Goal: Information Seeking & Learning: Find specific fact

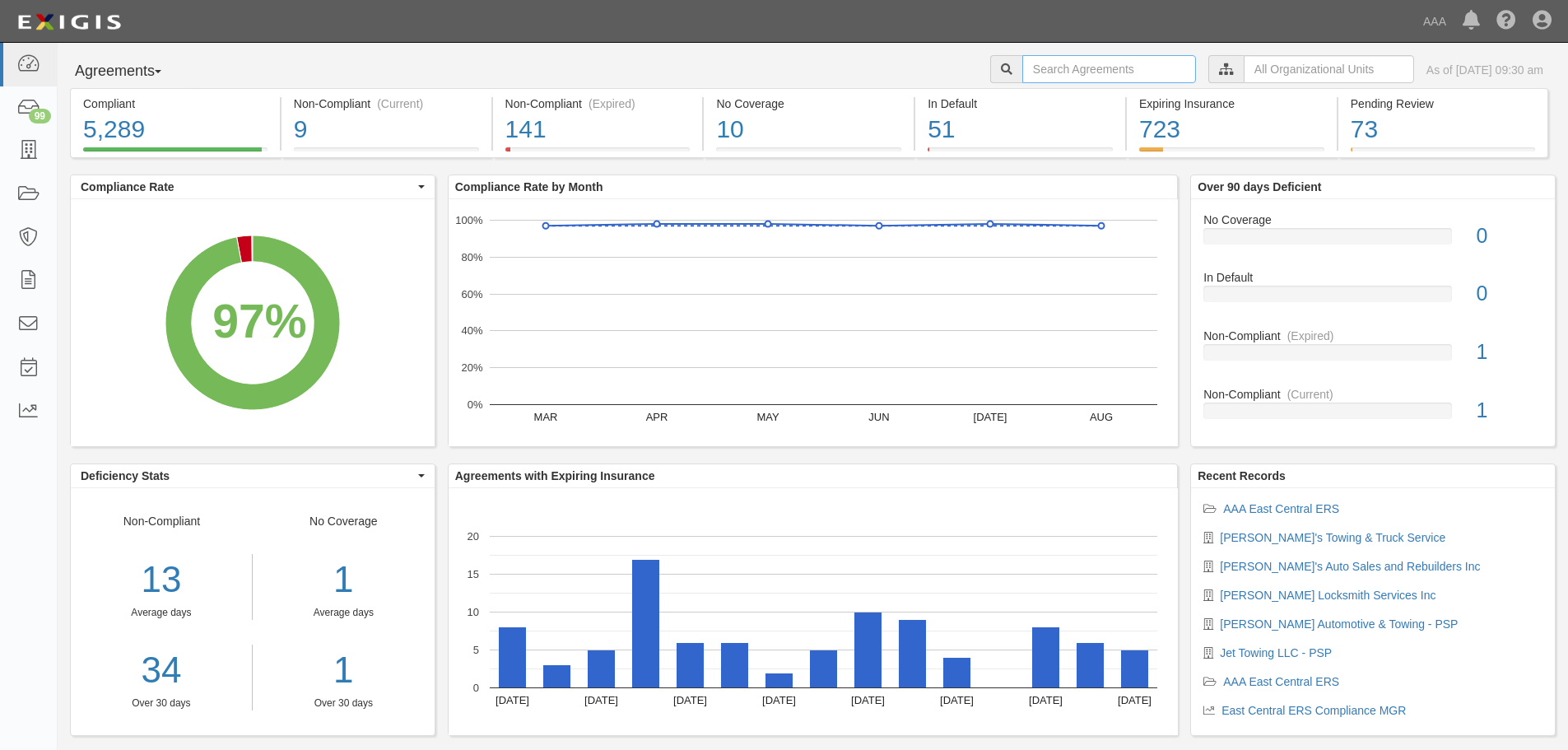
click at [1075, 67] on input "text" at bounding box center [1109, 69] width 173 height 28
type input "510978"
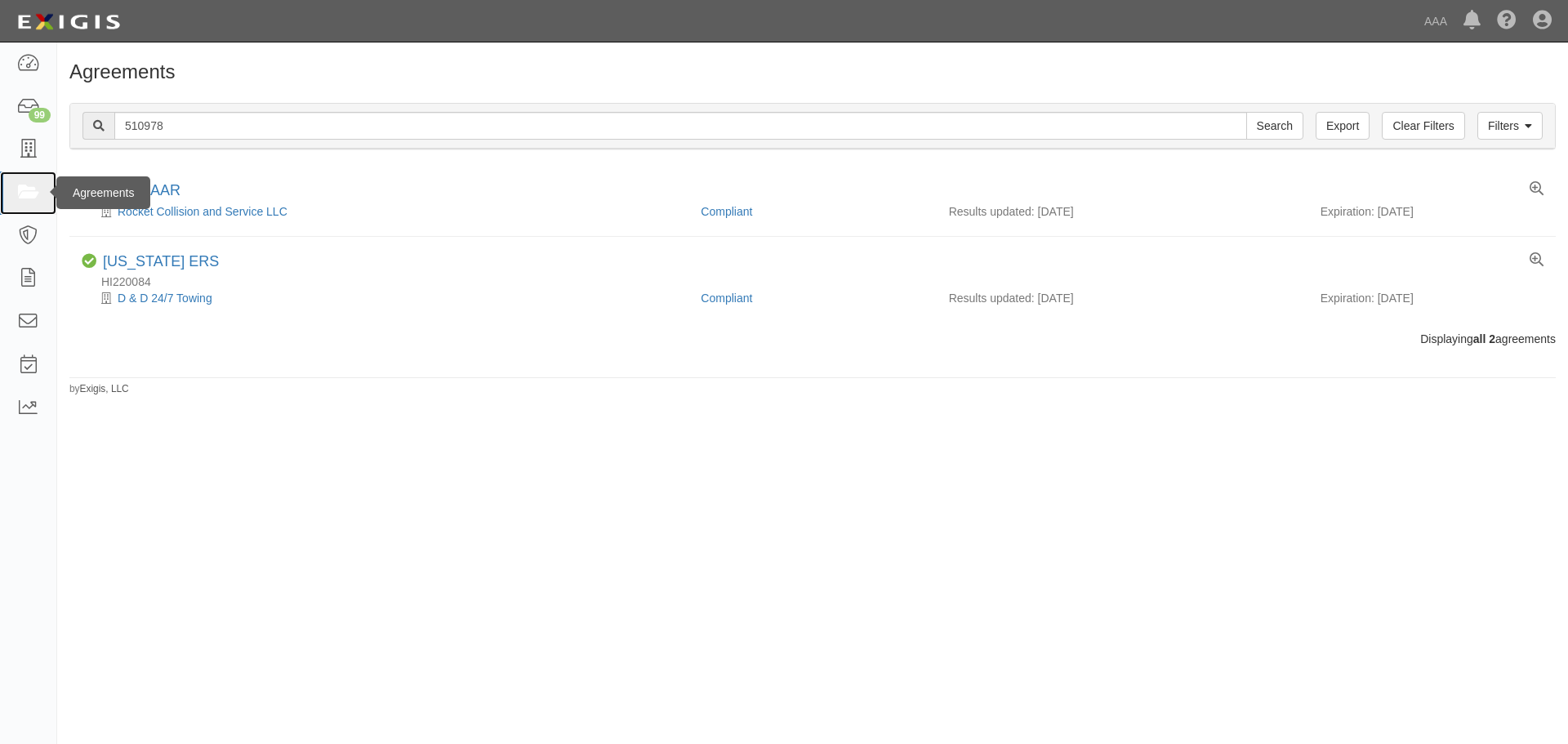
click at [33, 182] on link at bounding box center [28, 193] width 57 height 43
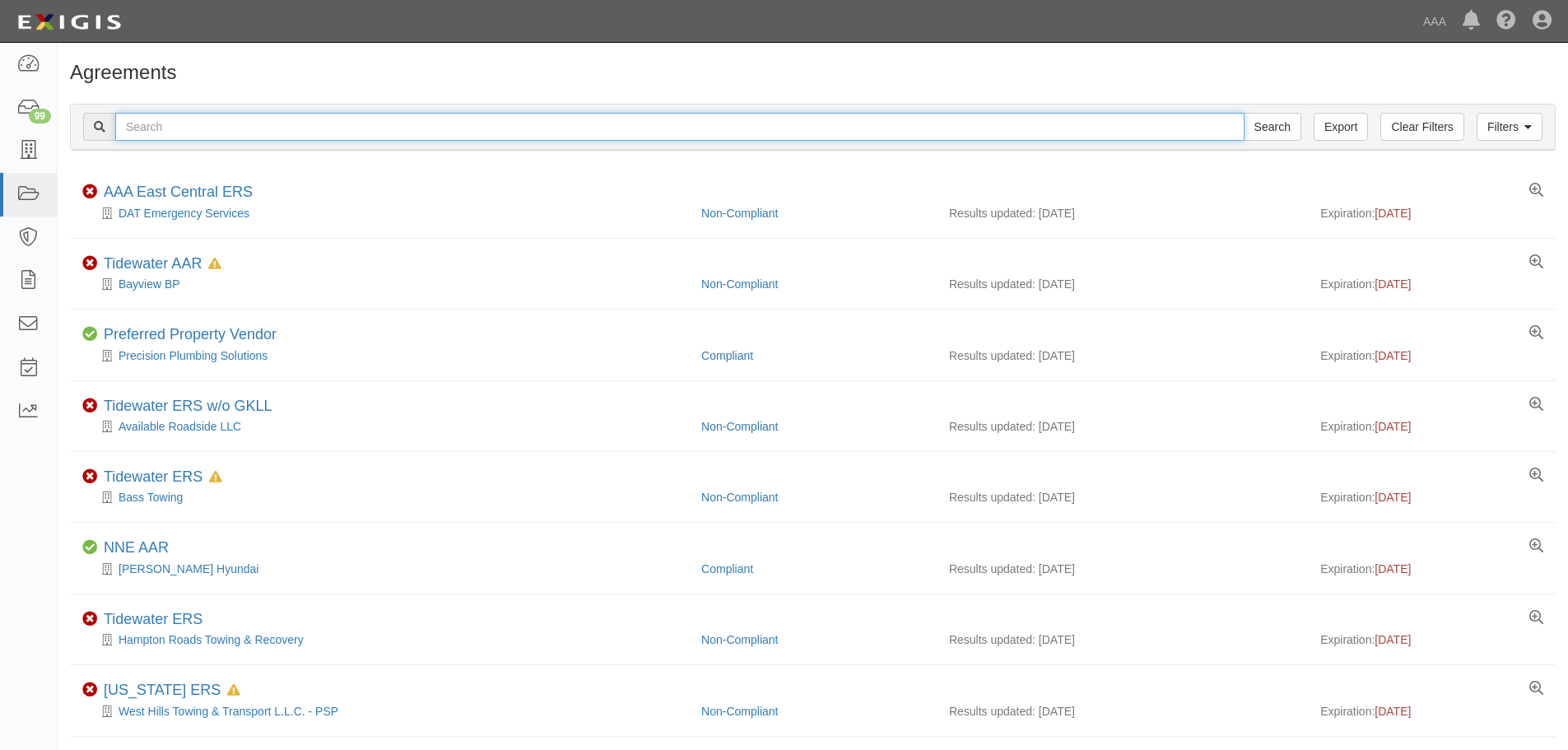
click at [207, 125] on input "text" at bounding box center [679, 126] width 1129 height 28
click at [208, 125] on input "text" at bounding box center [679, 126] width 1129 height 28
type input "nicely"
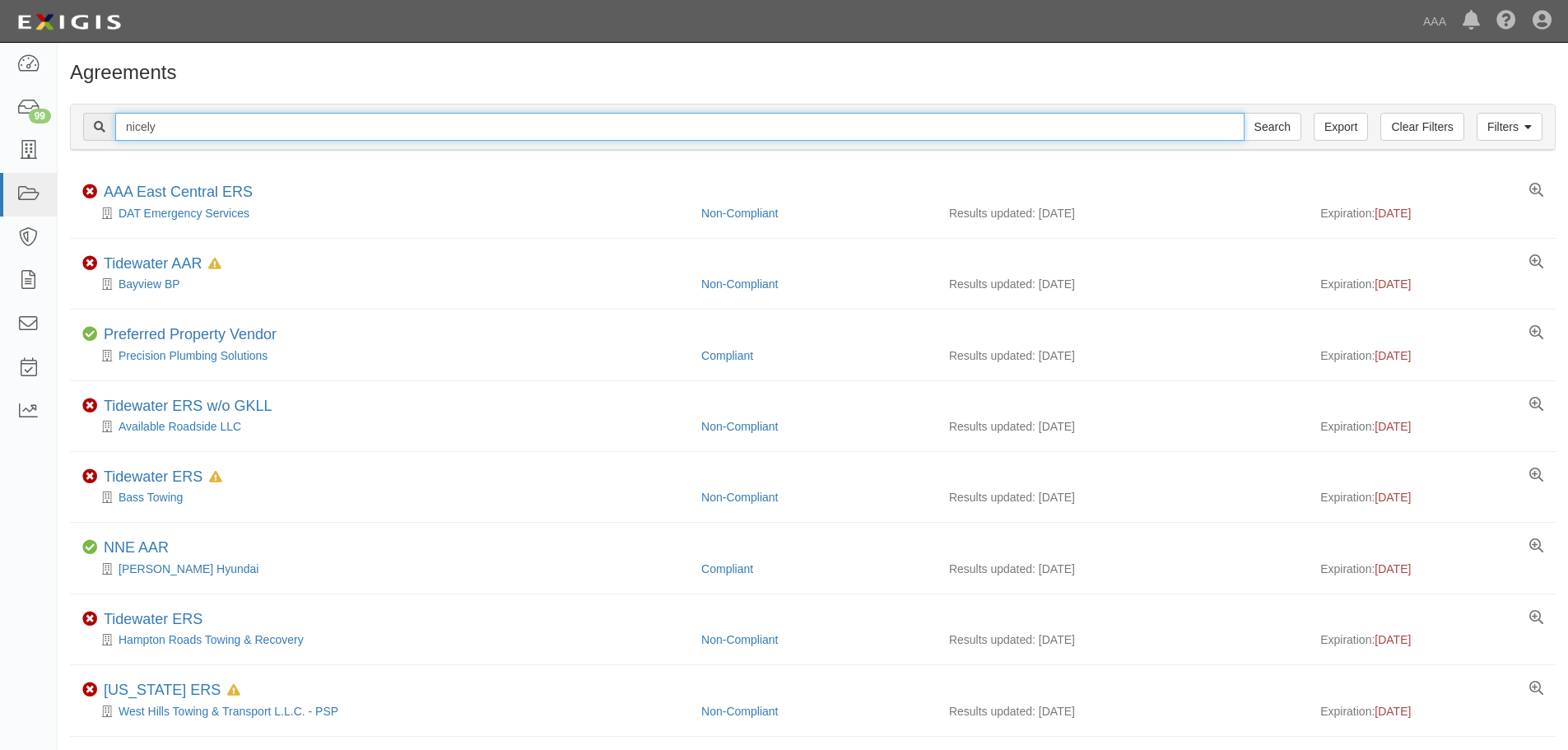
click at [1243, 112] on input "Search" at bounding box center [1272, 126] width 57 height 28
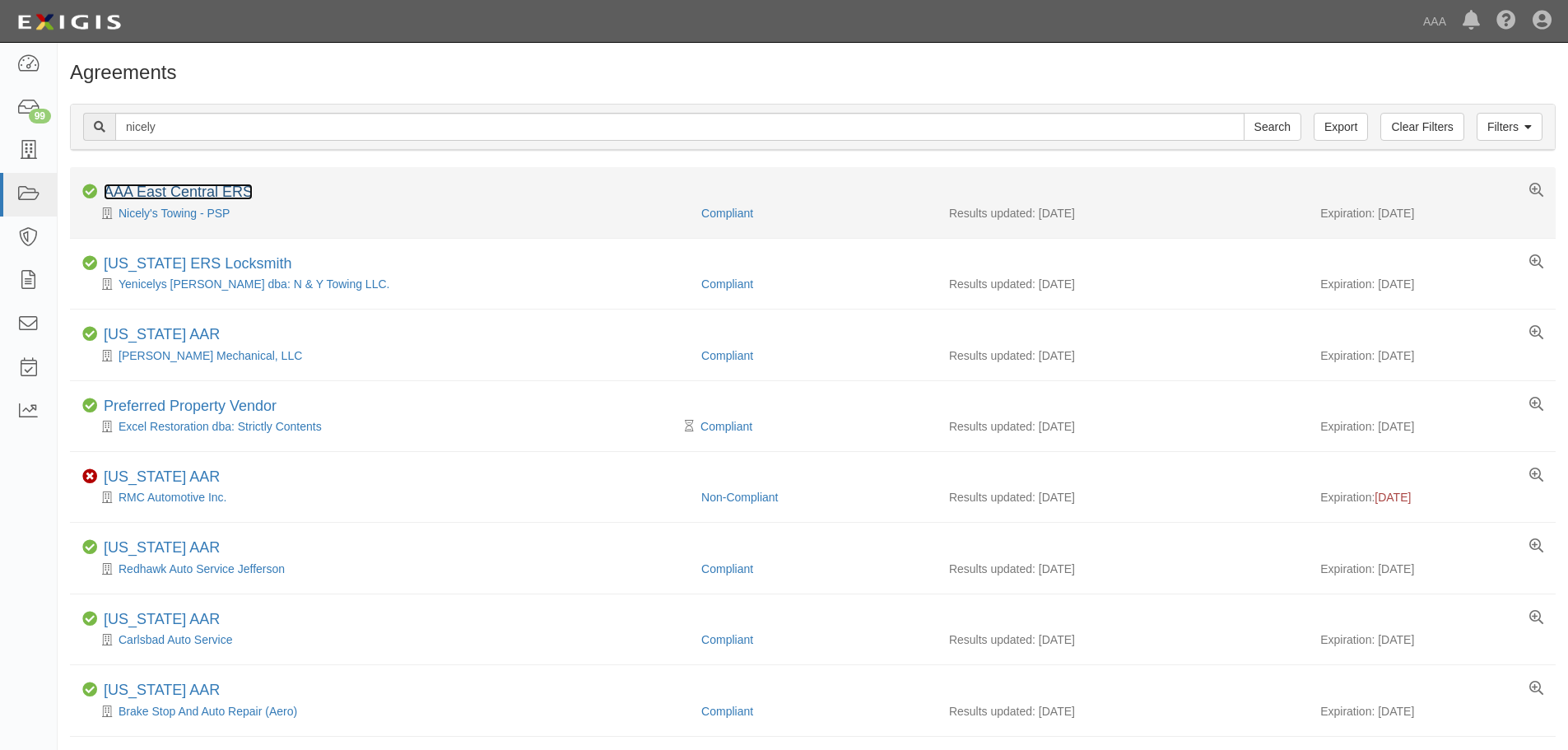
click at [196, 188] on link "AAA East Central ERS" at bounding box center [178, 192] width 149 height 16
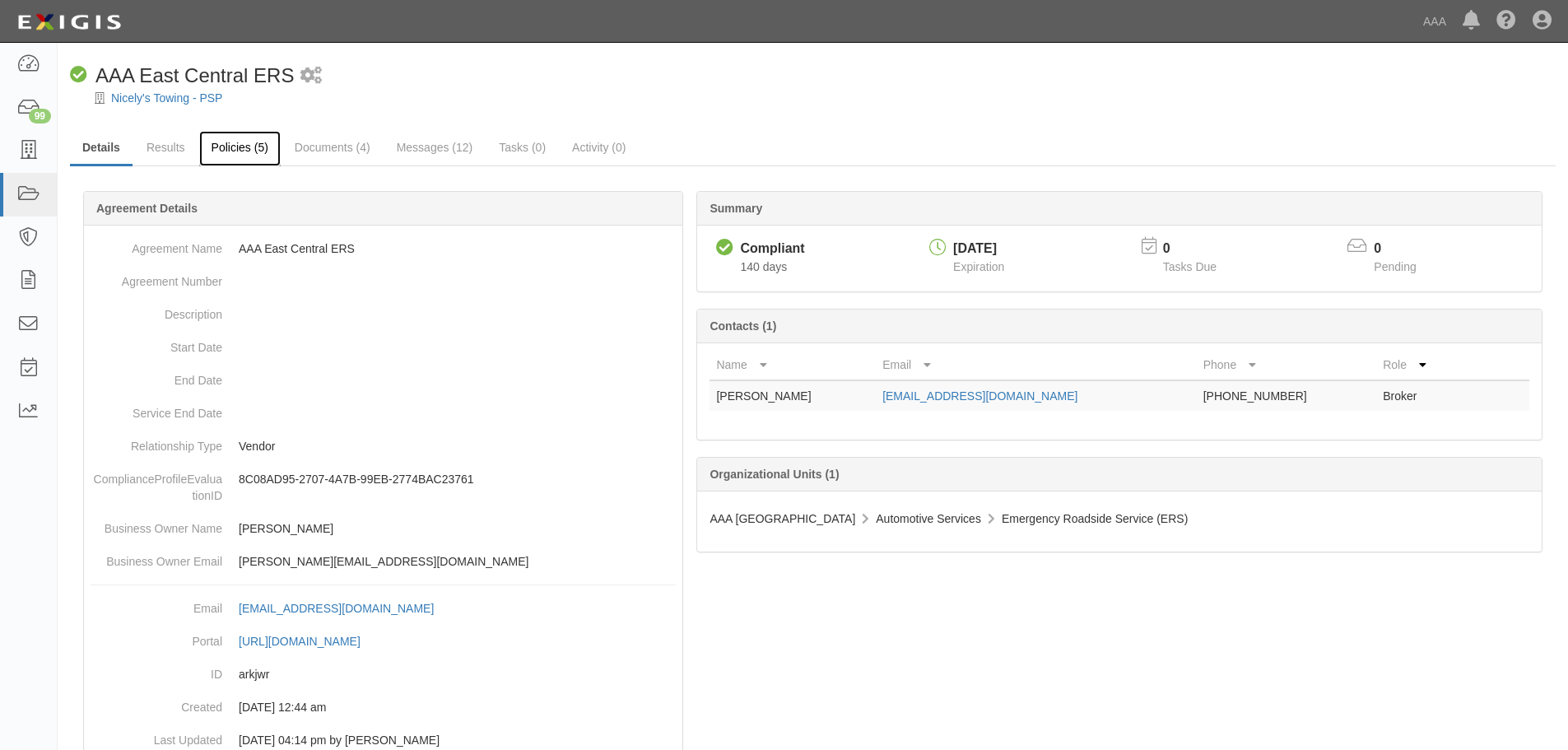
click at [227, 144] on link "Policies (5)" at bounding box center [240, 148] width 82 height 35
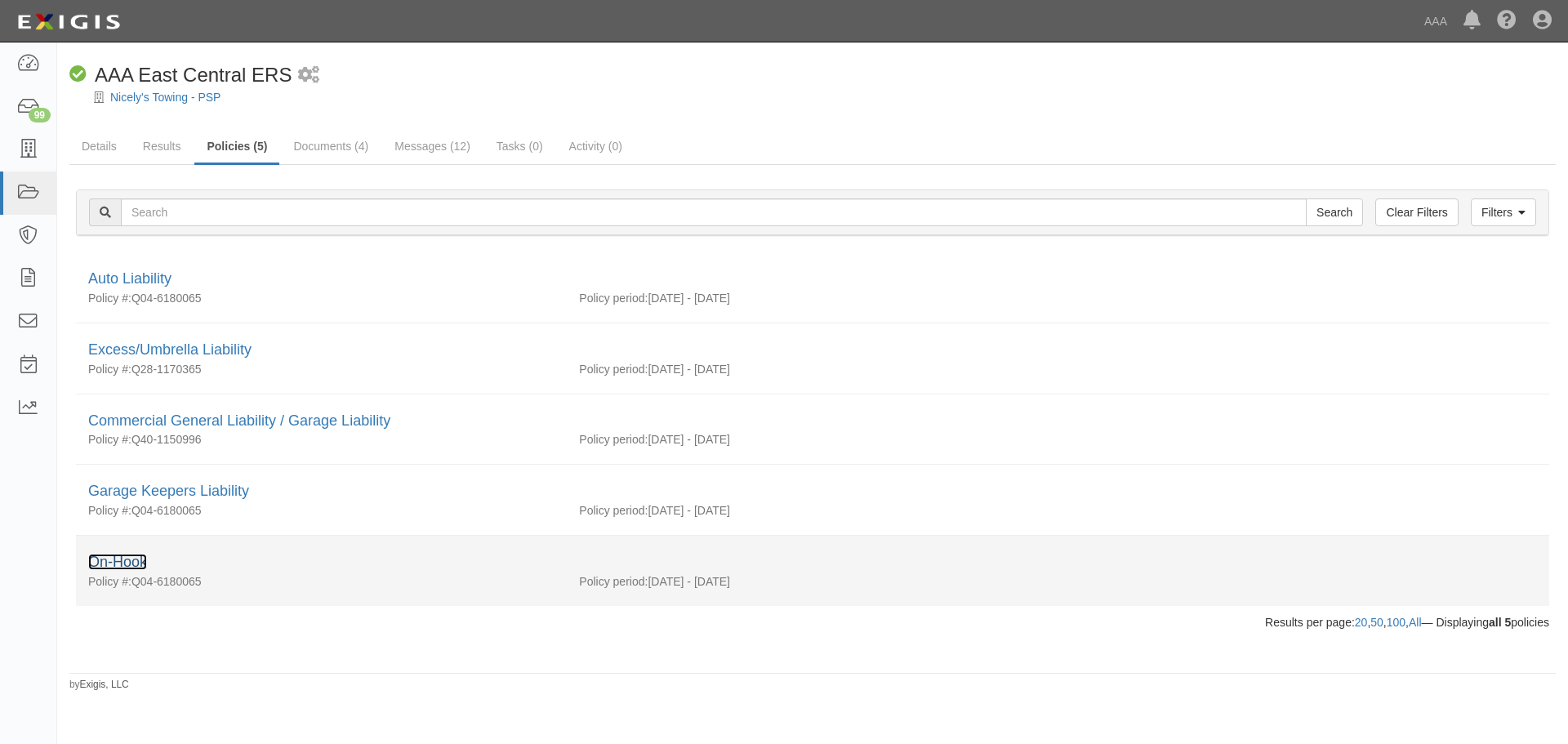
click at [117, 564] on link "On-Hook" at bounding box center [117, 562] width 59 height 16
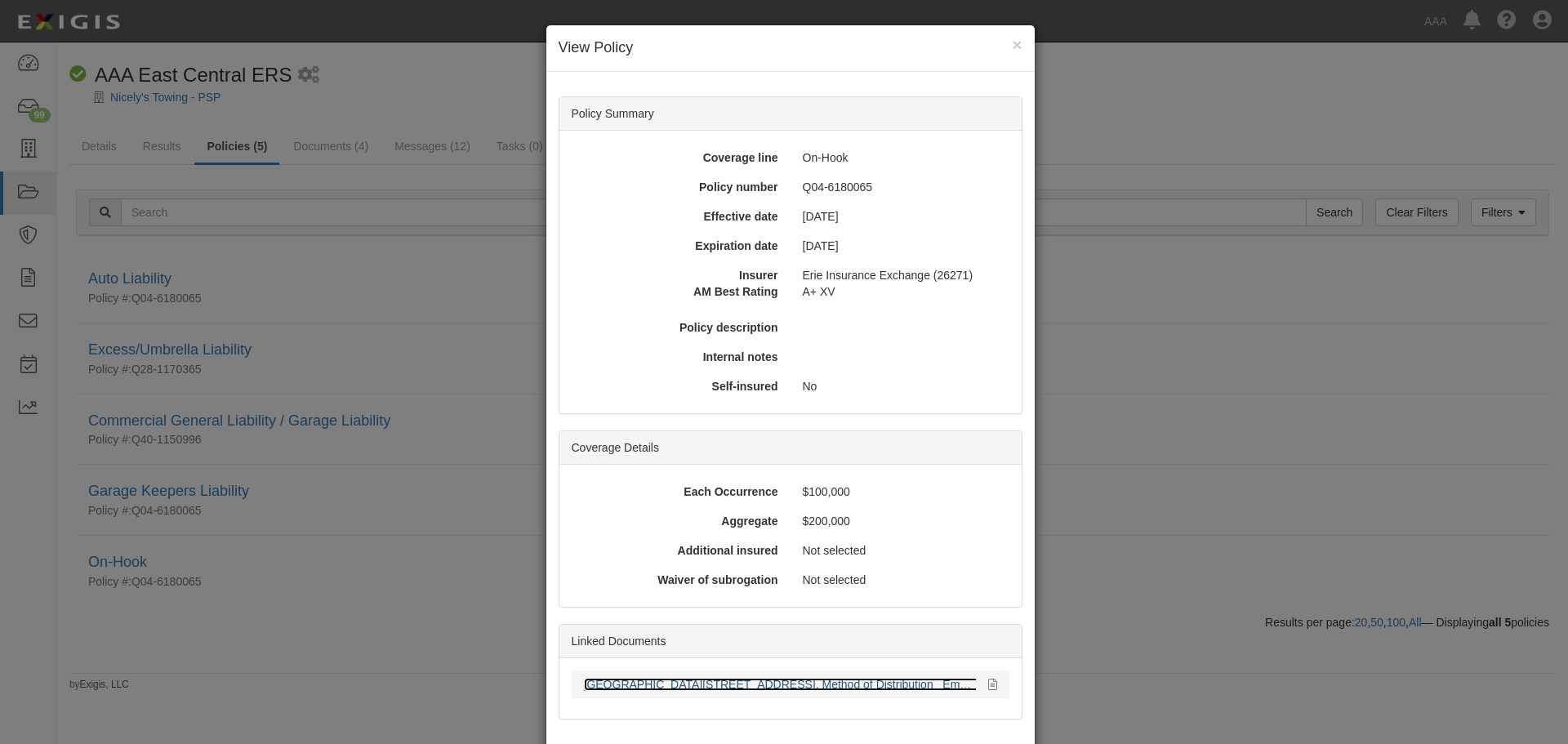
click at [885, 683] on link "[GEOGRAPHIC_DATA][STREET_ADDRESS], Method of Distribution_ Email.pdf" at bounding box center [787, 684] width 406 height 13
click at [1011, 42] on button "×" at bounding box center [1016, 44] width 9 height 17
